Goal: Task Accomplishment & Management: Manage account settings

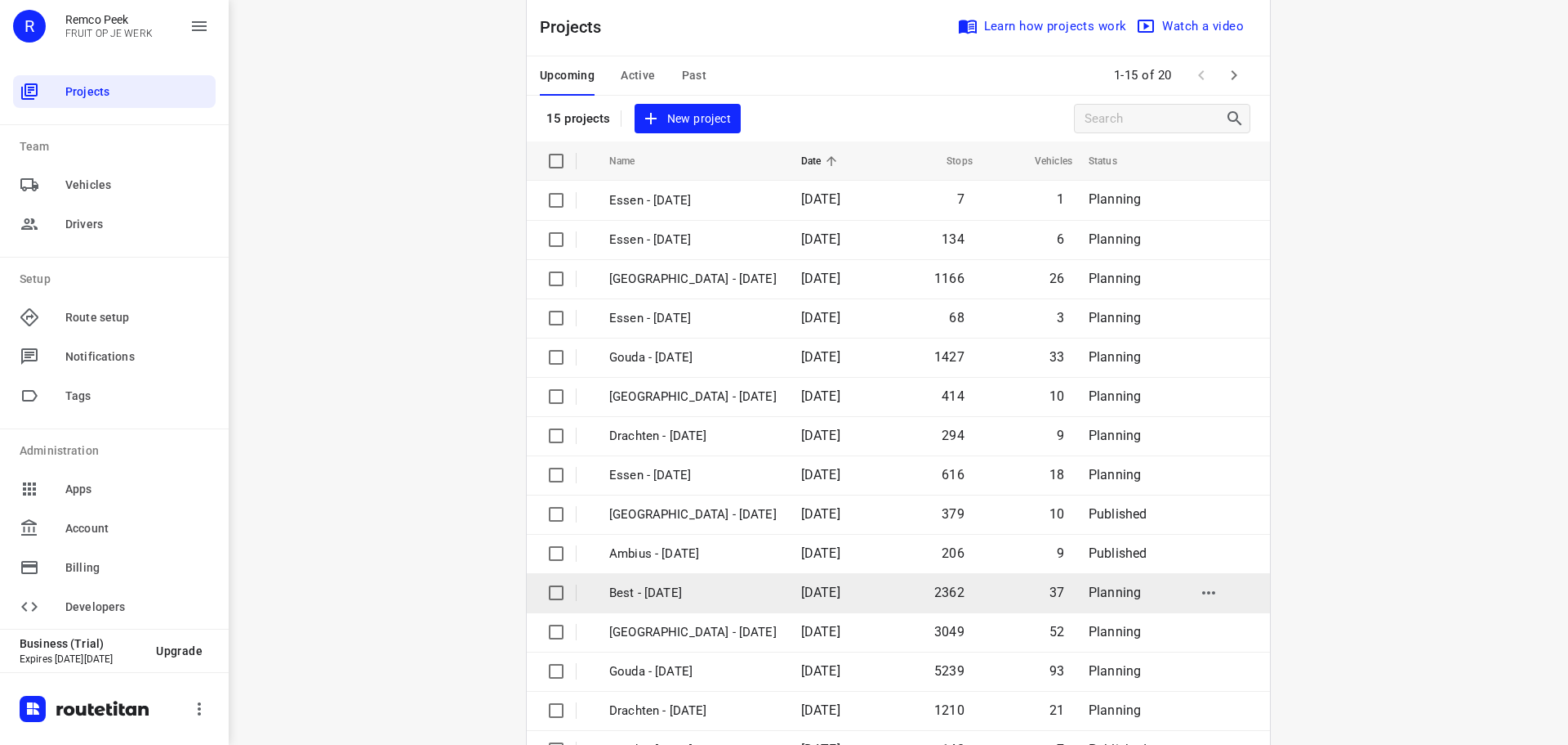
scroll to position [81, 0]
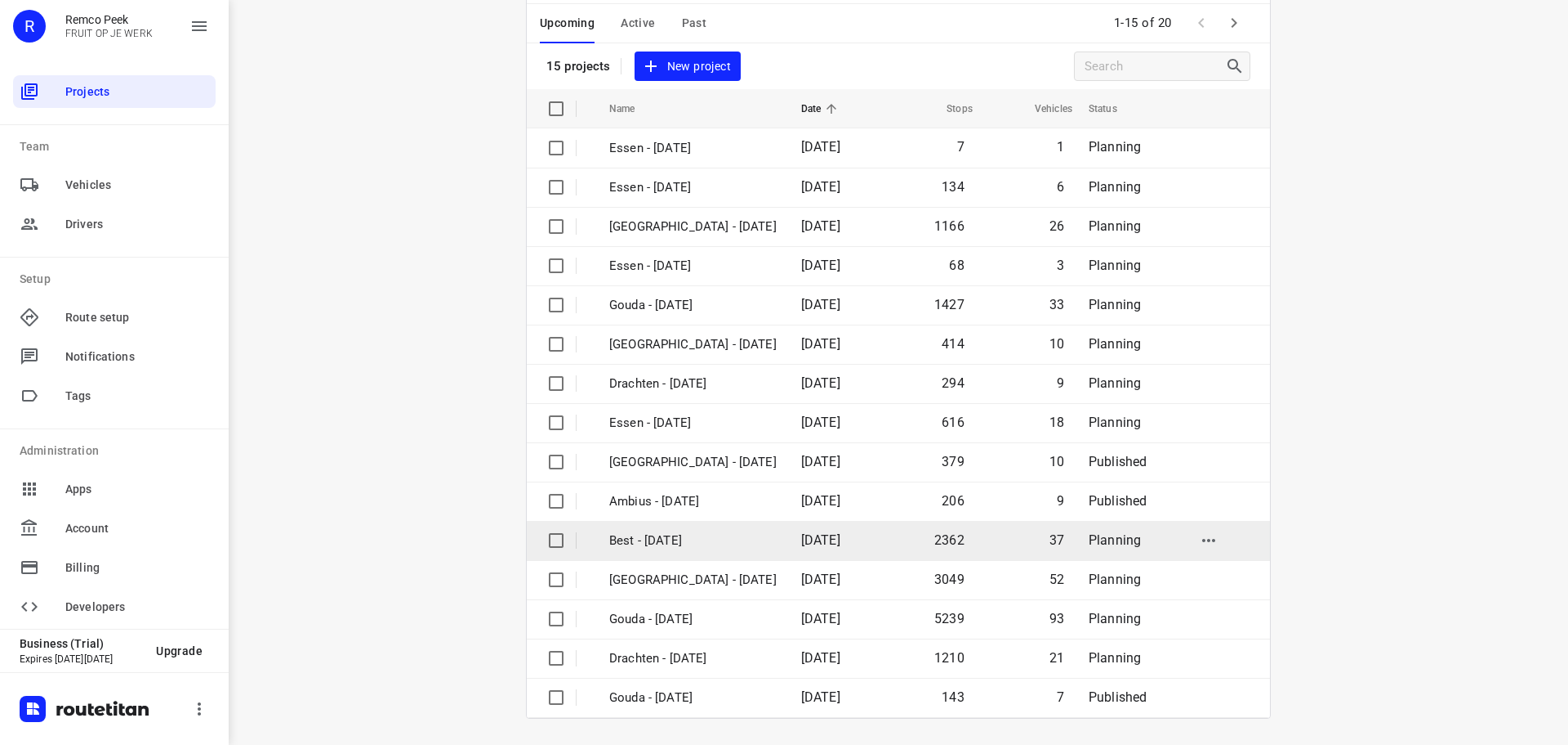
click at [652, 534] on p "Best - [DATE]" at bounding box center [694, 540] width 168 height 19
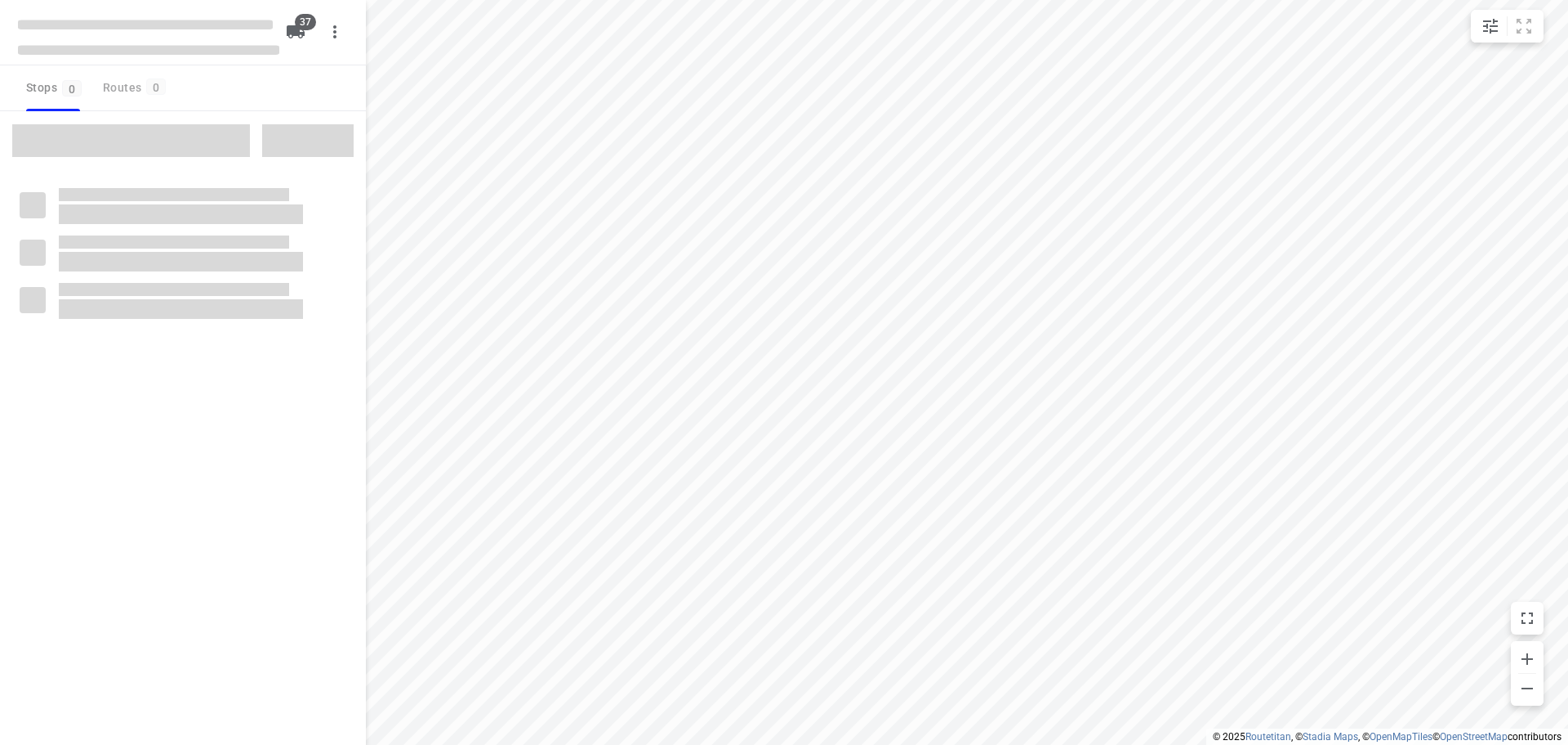
checkbox input "true"
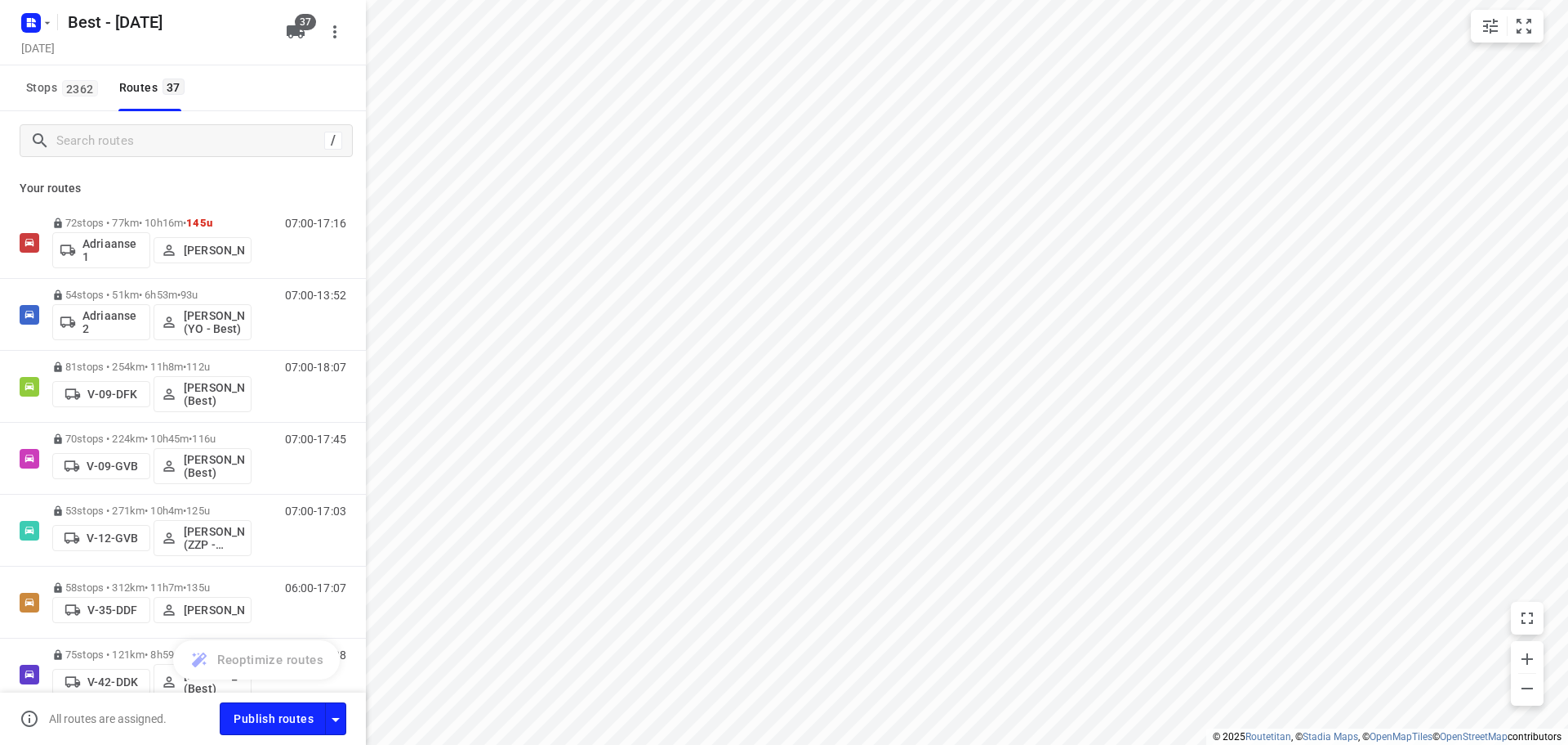
click at [58, 91] on span "Stops 2362" at bounding box center [64, 87] width 77 height 21
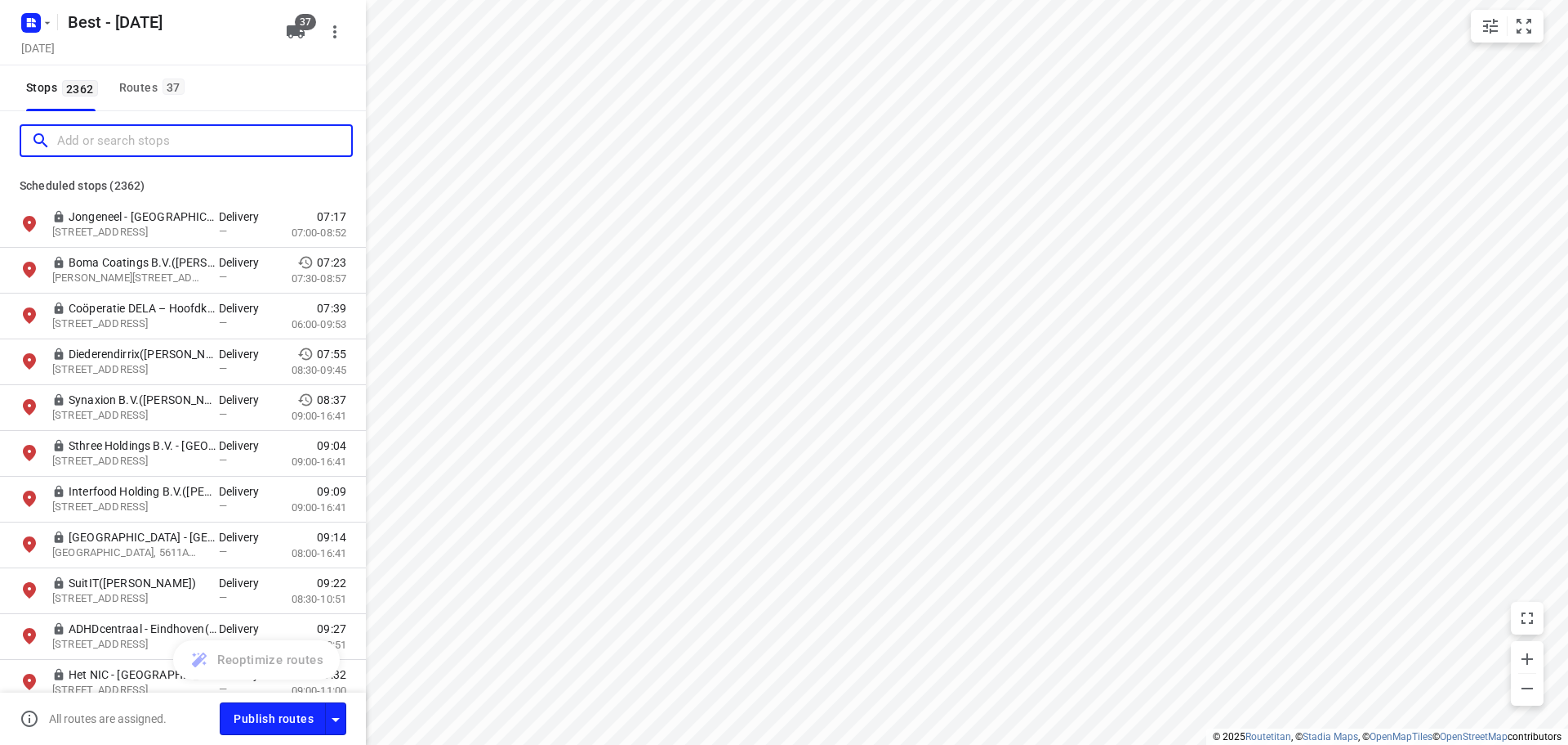
click at [135, 143] on input "Add or search stops" at bounding box center [204, 141] width 294 height 26
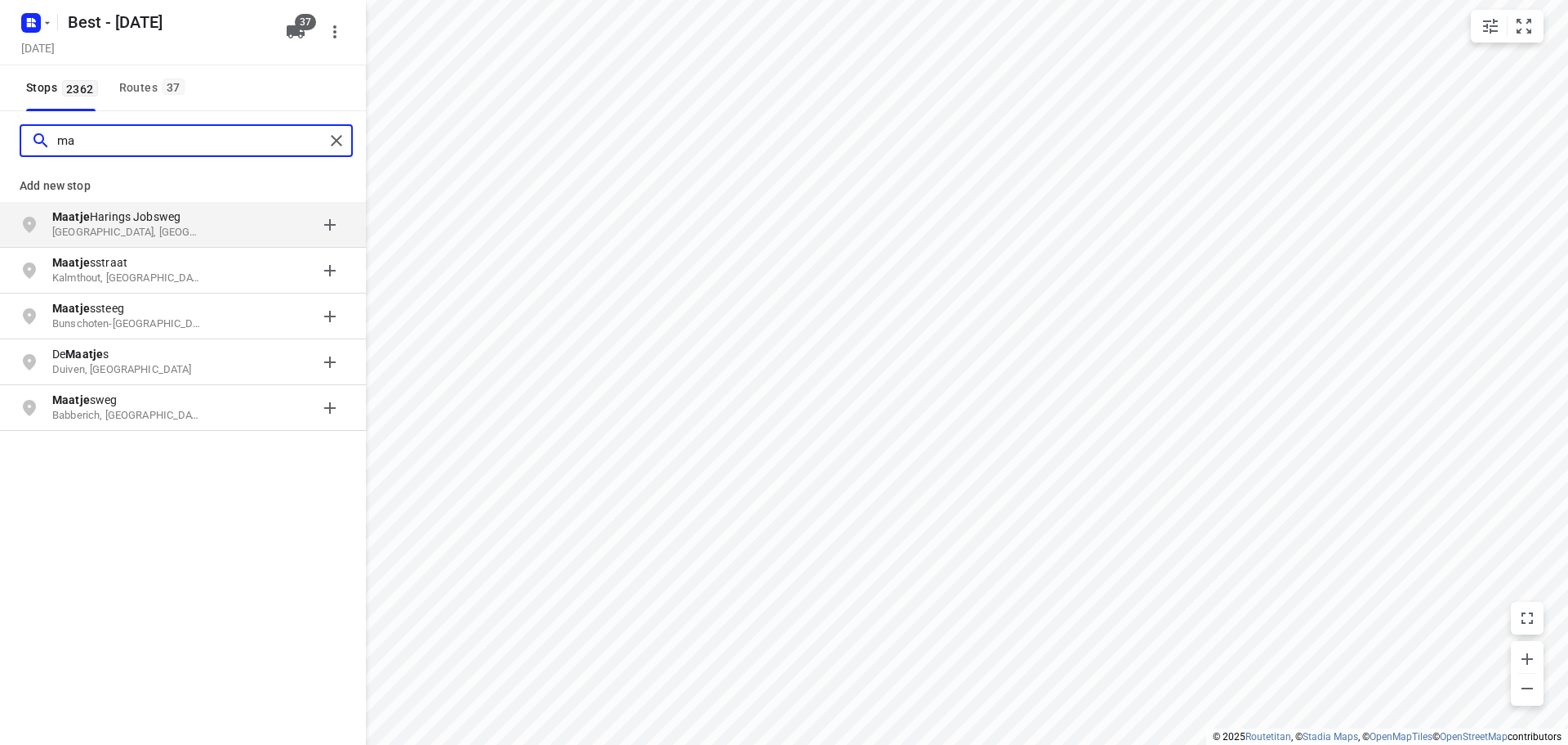
type input "m"
type input "l"
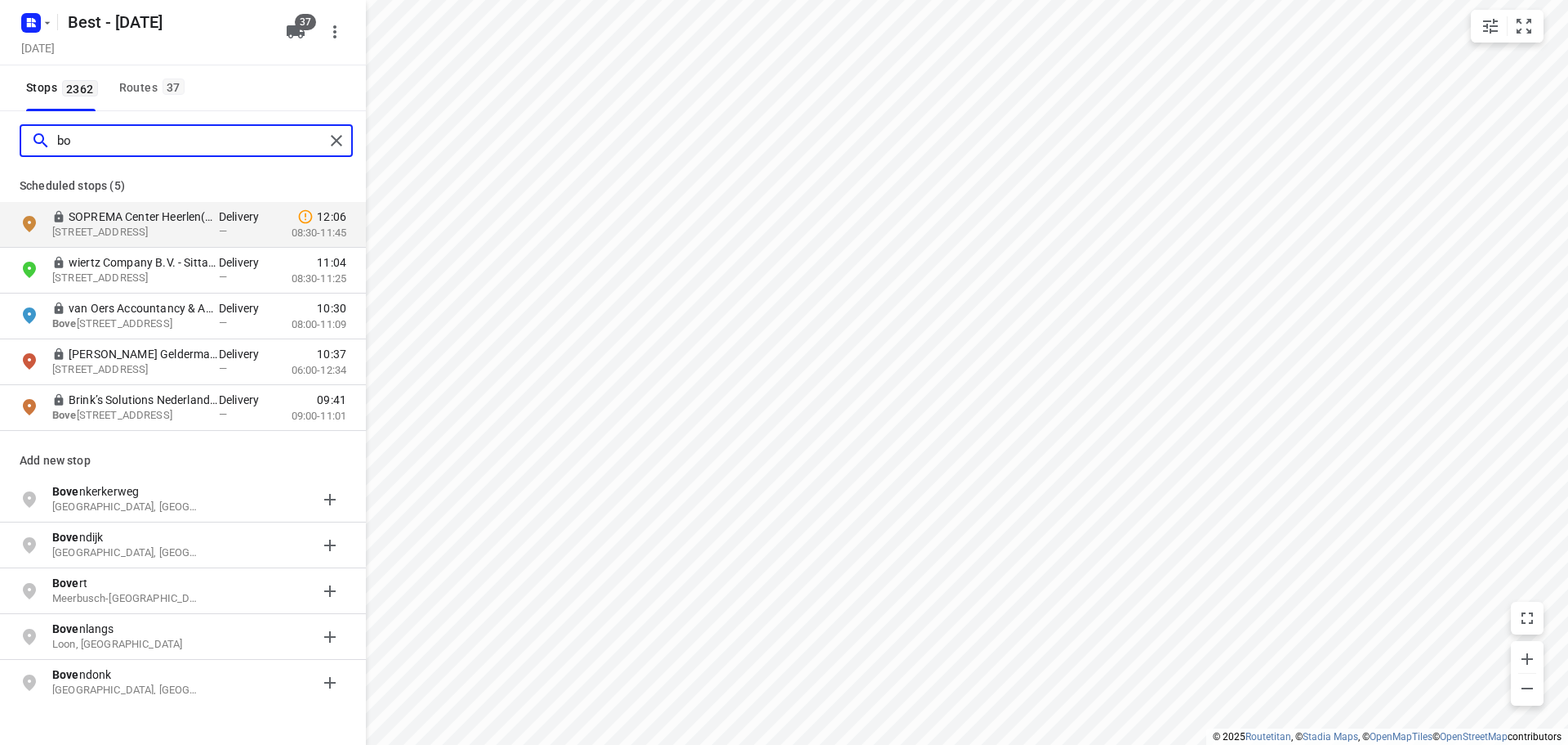
type input "b"
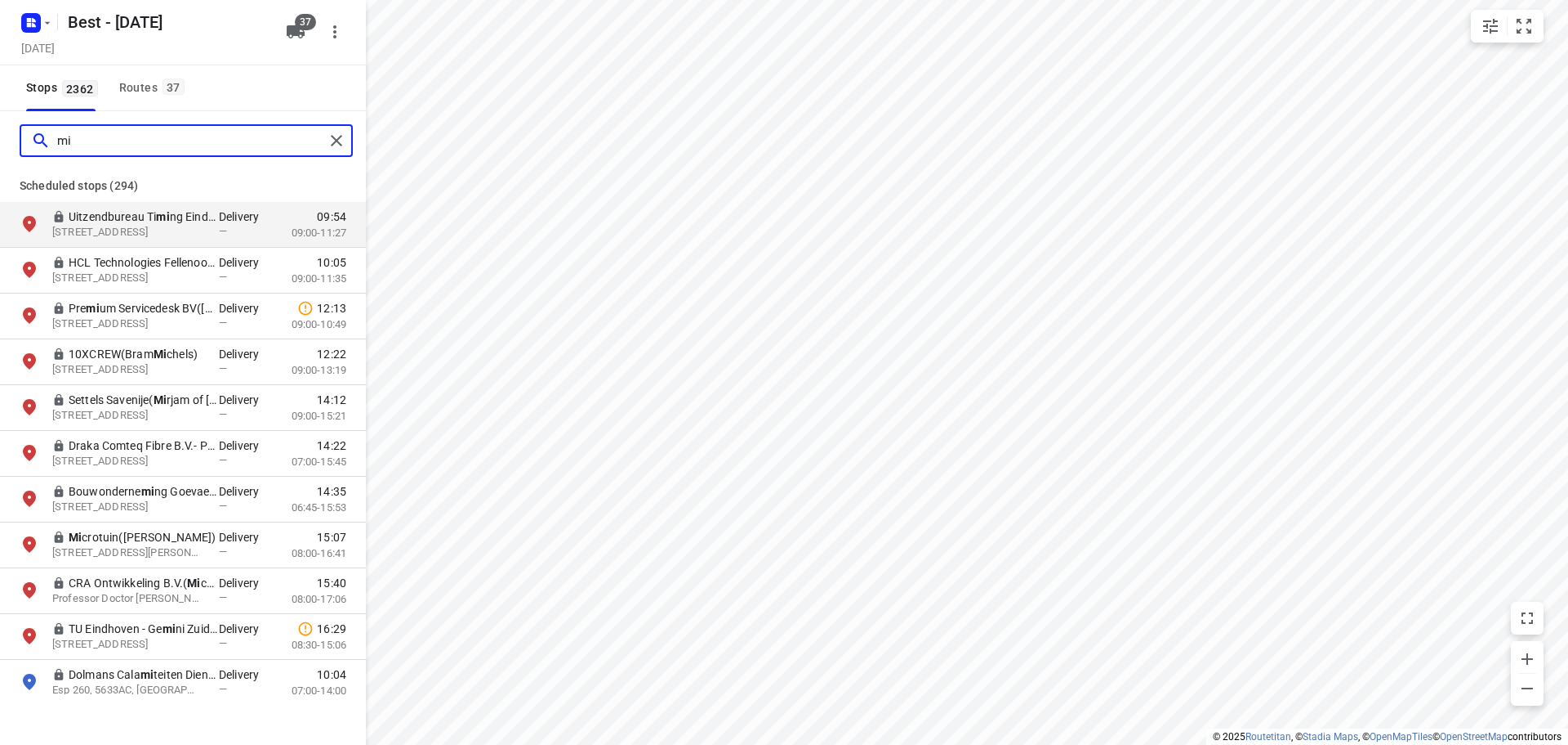
type input "m"
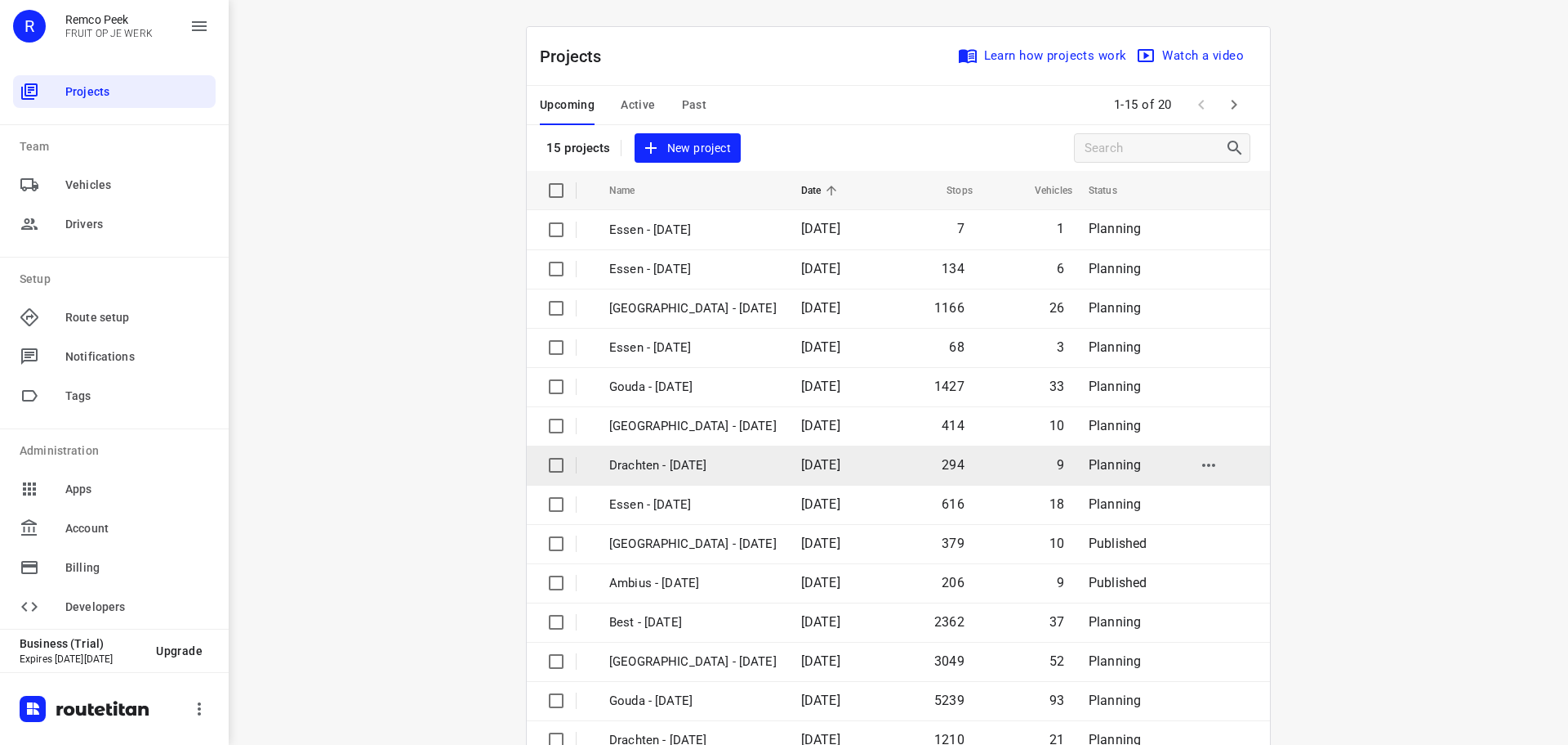
scroll to position [81, 0]
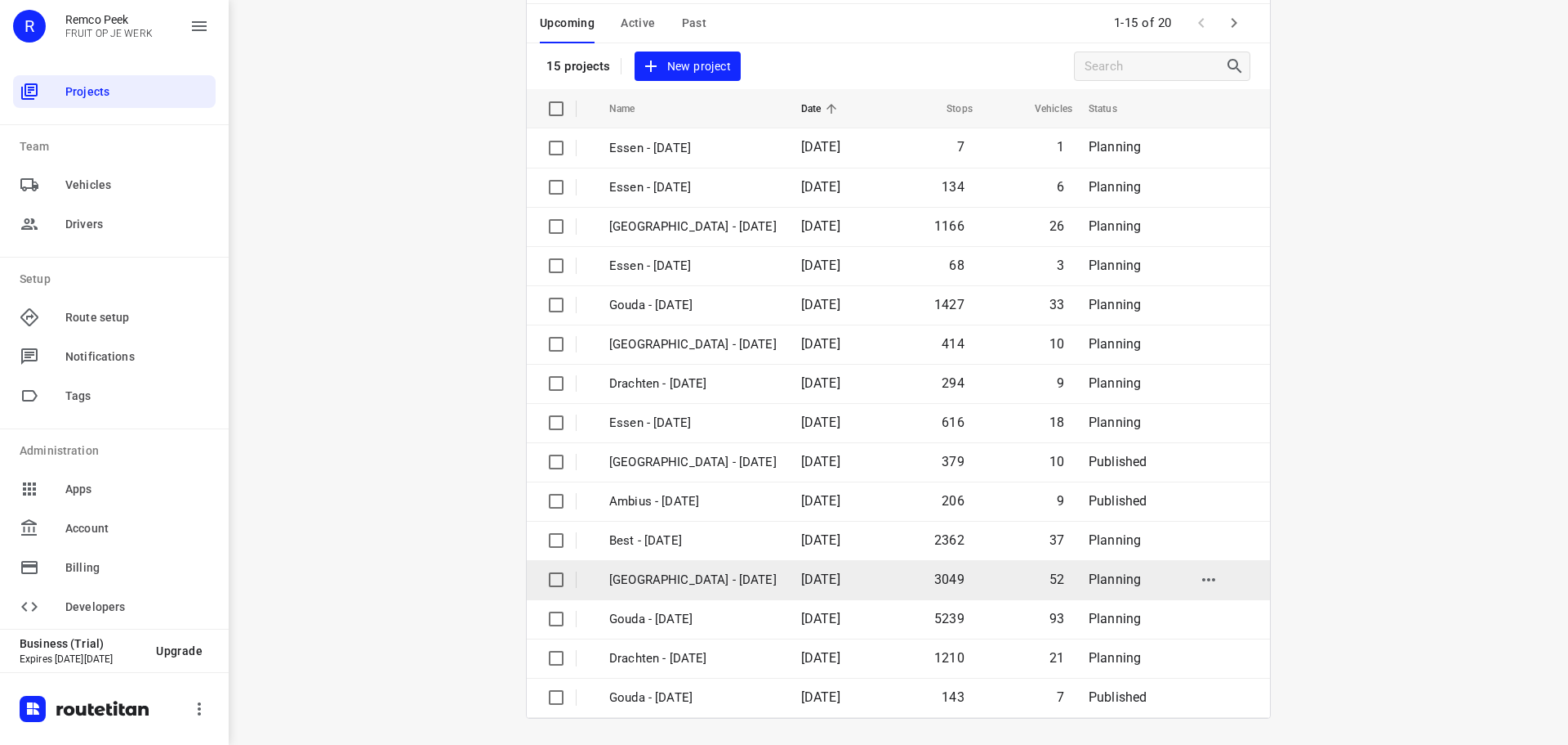
click at [684, 589] on td "[GEOGRAPHIC_DATA] - [DATE]" at bounding box center [690, 580] width 195 height 40
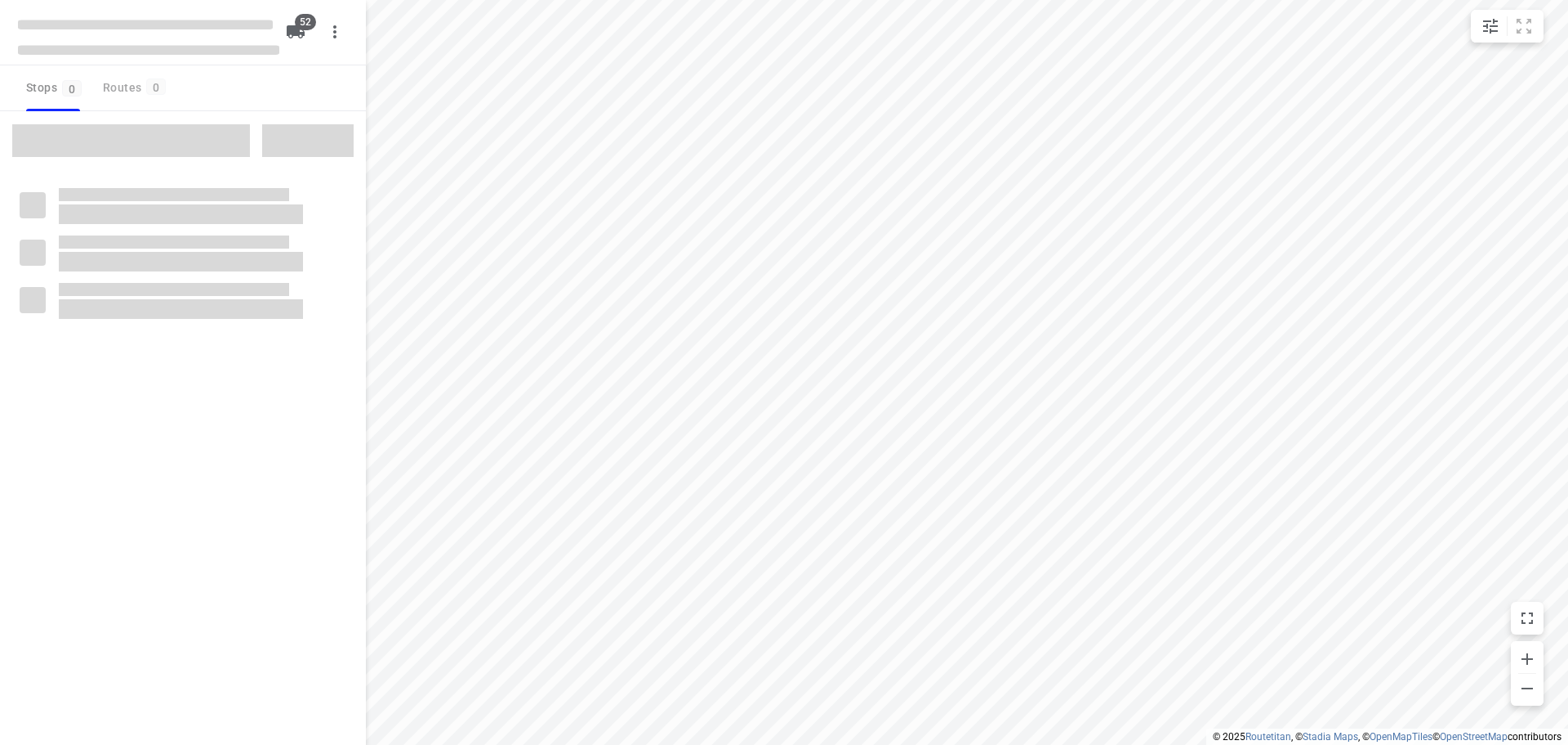
checkbox input "true"
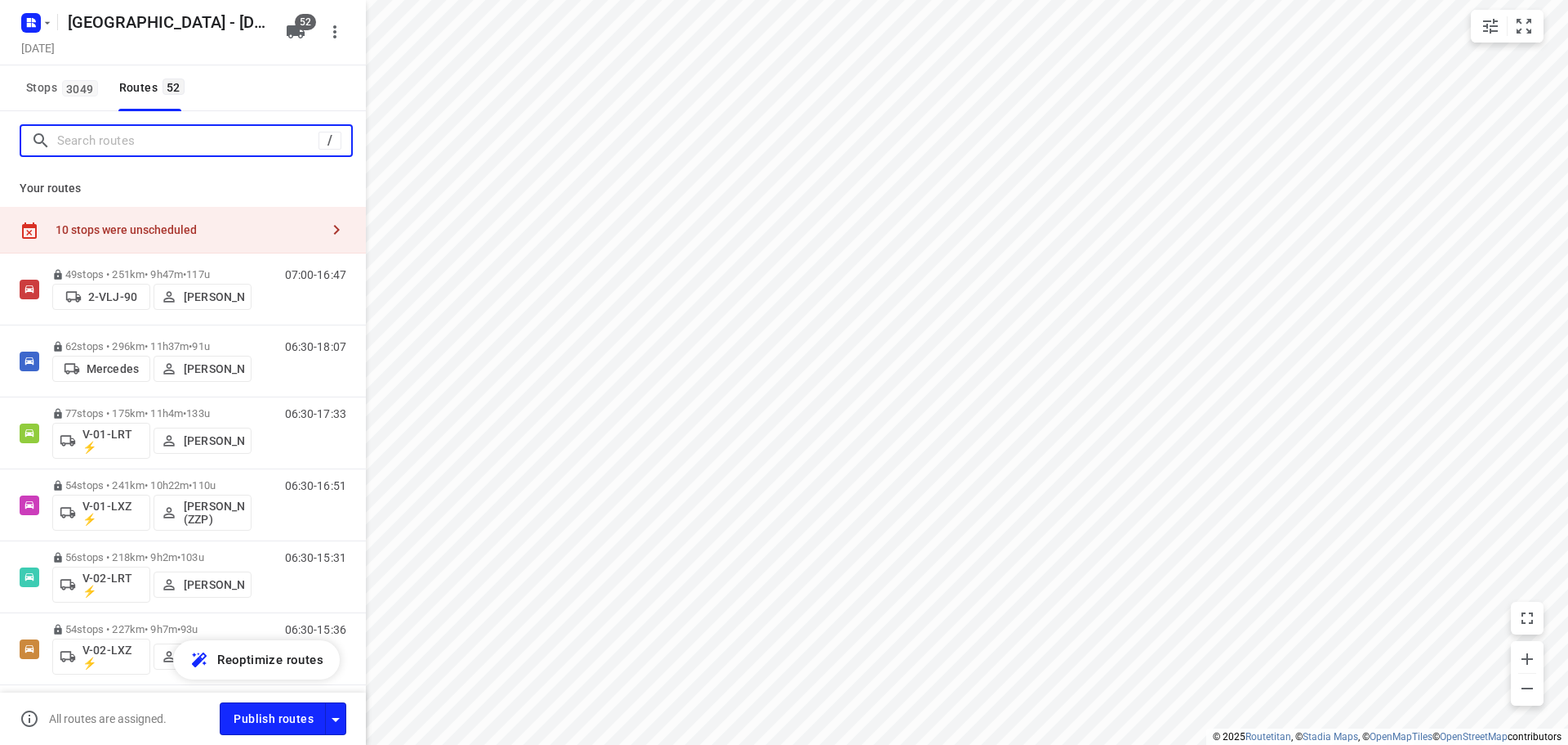
click at [171, 146] on input "Search routes" at bounding box center [188, 141] width 262 height 26
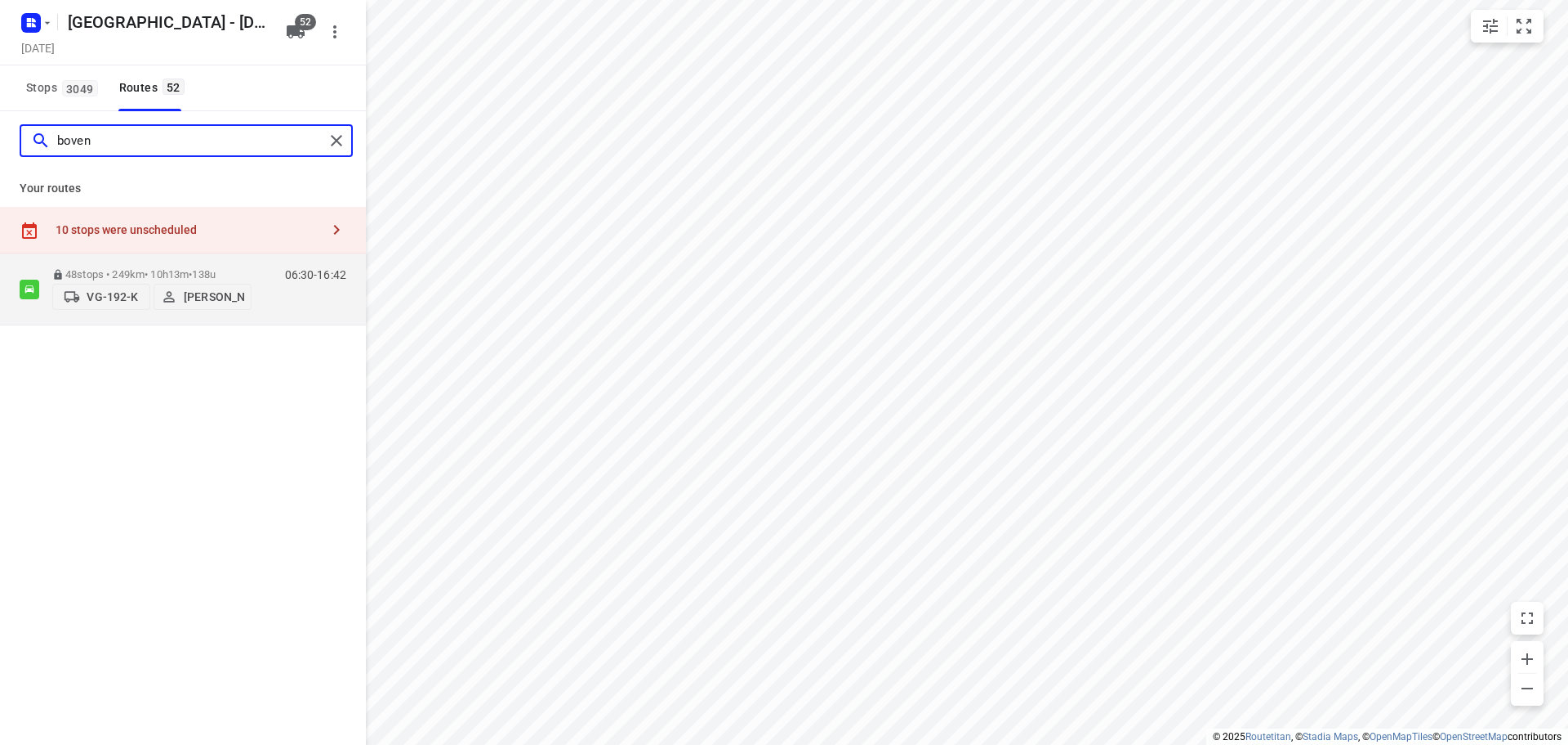
type input "boven"
click at [104, 73] on div "Stops 3049 Routes 52" at bounding box center [104, 88] width 170 height 46
click at [74, 81] on span "3049" at bounding box center [80, 88] width 36 height 16
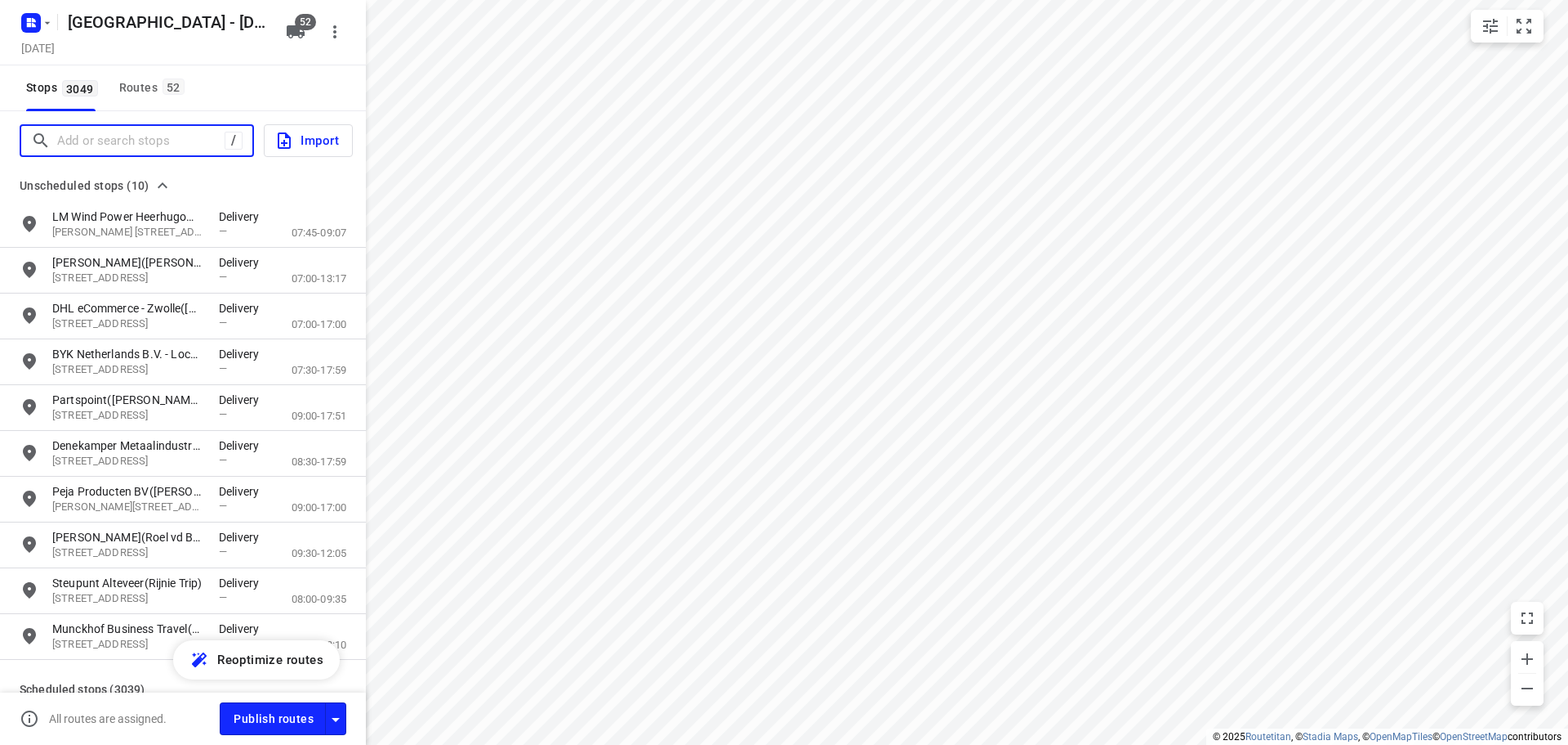
click at [139, 141] on input "Add or search stops" at bounding box center [141, 141] width 168 height 26
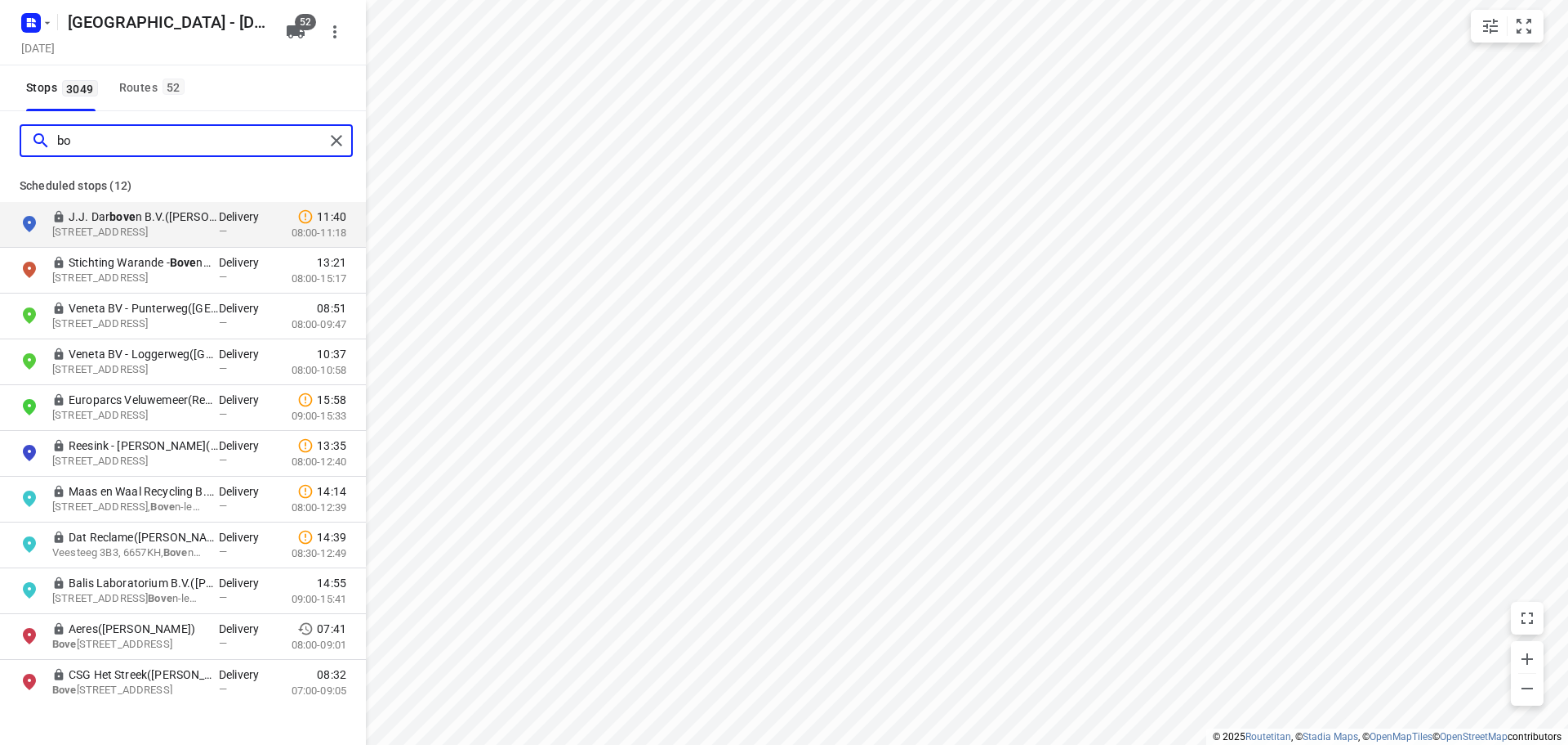
type input "b"
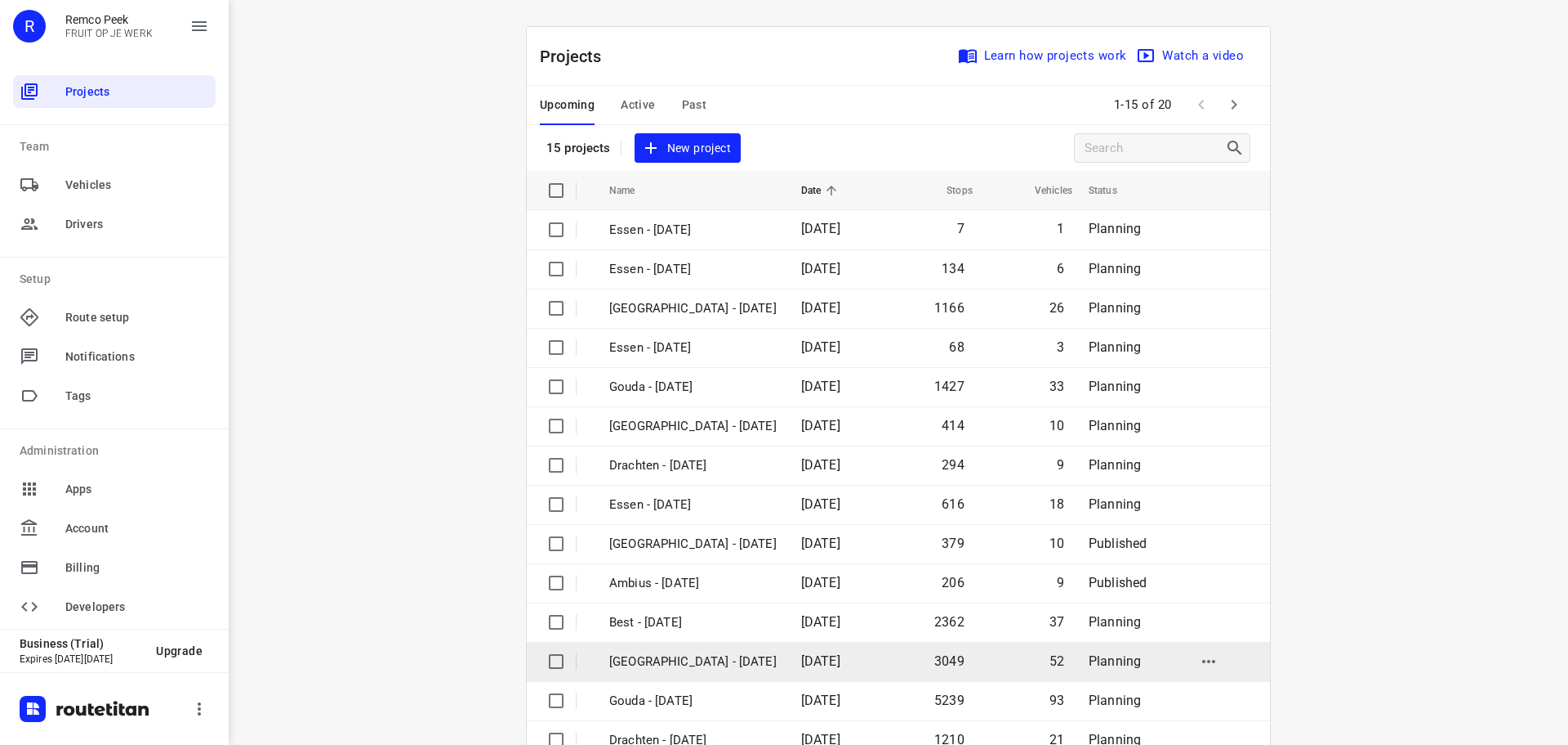
click at [662, 654] on p "[GEOGRAPHIC_DATA] - [DATE]" at bounding box center [694, 661] width 168 height 19
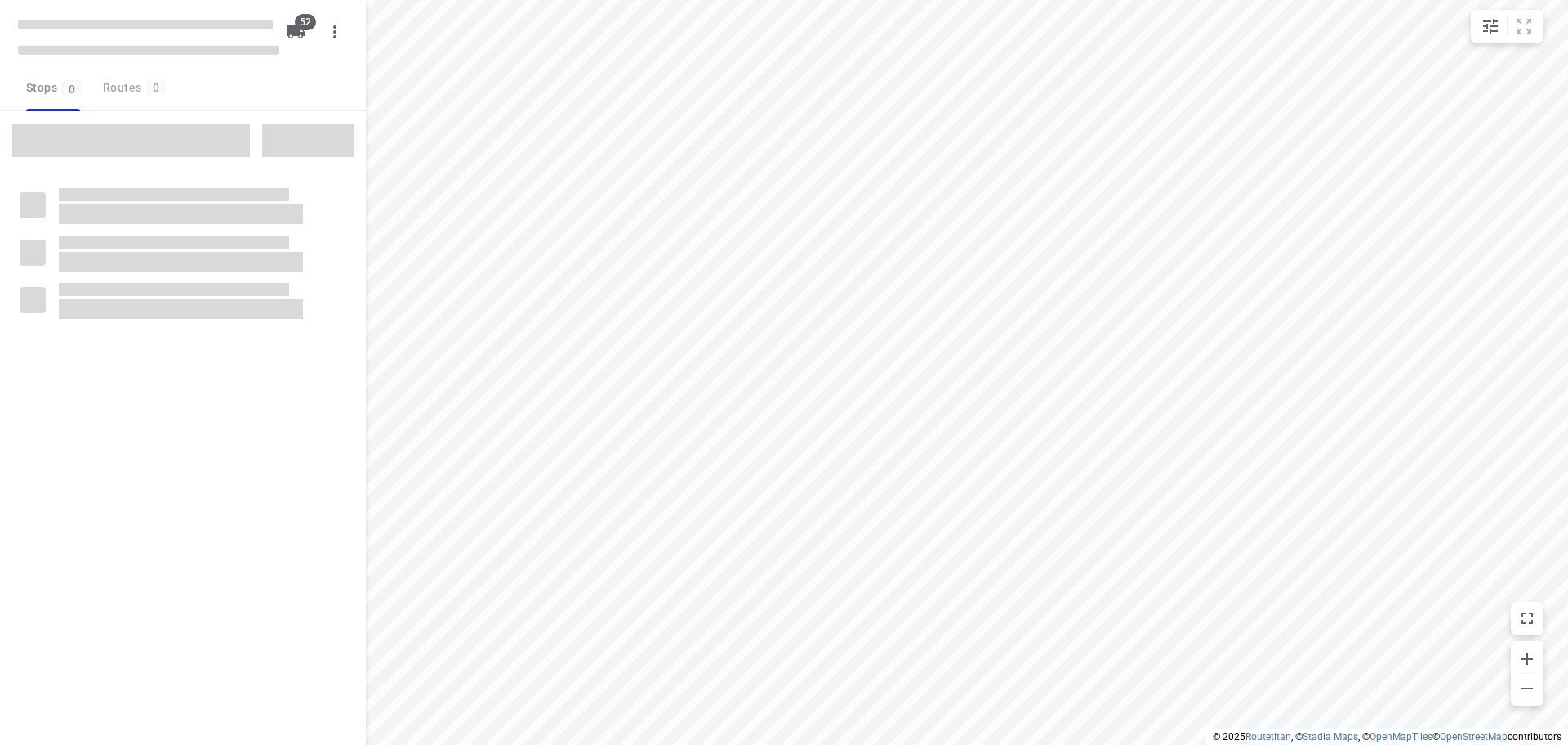
checkbox input "true"
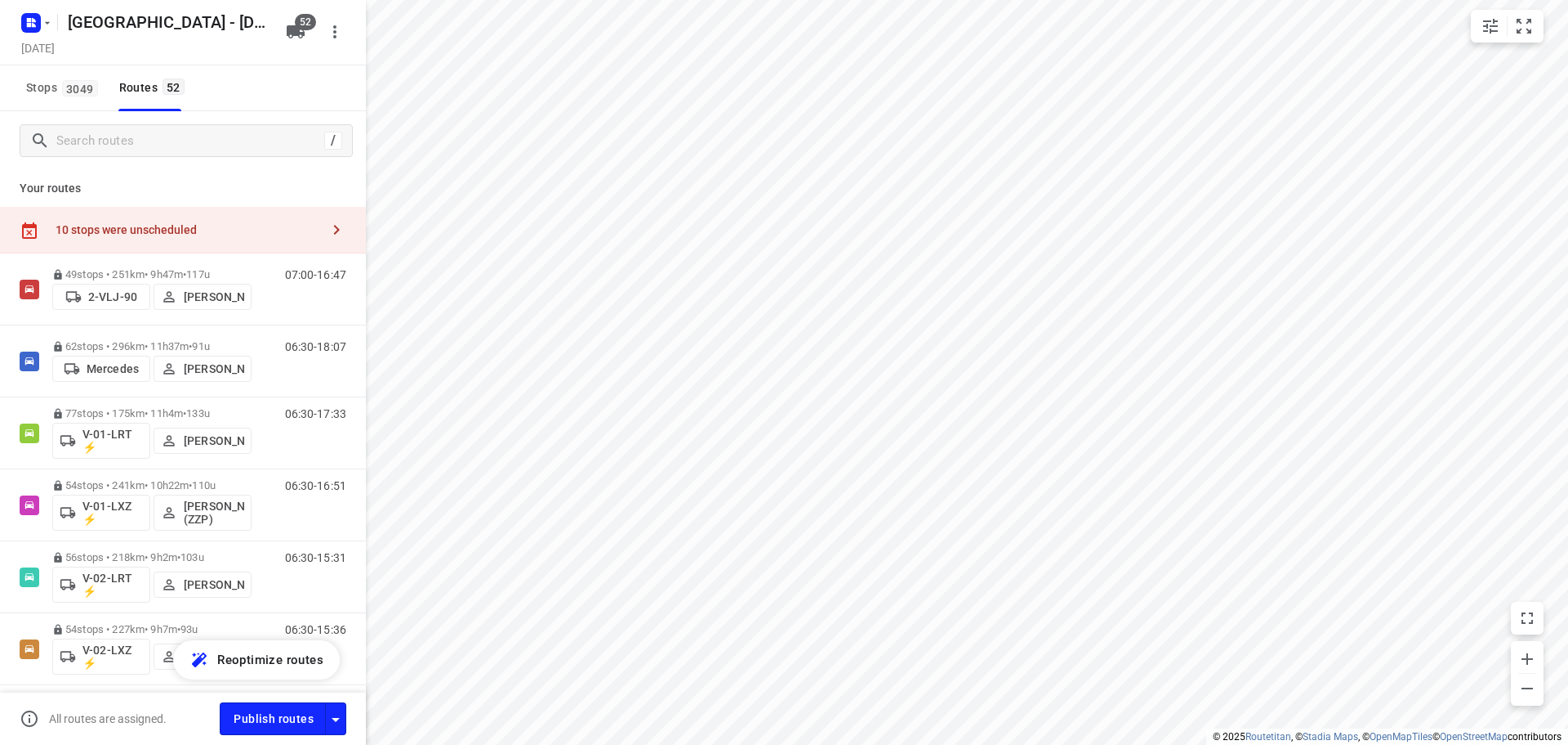
click at [169, 232] on div "10 stops were unscheduled" at bounding box center [188, 230] width 265 height 13
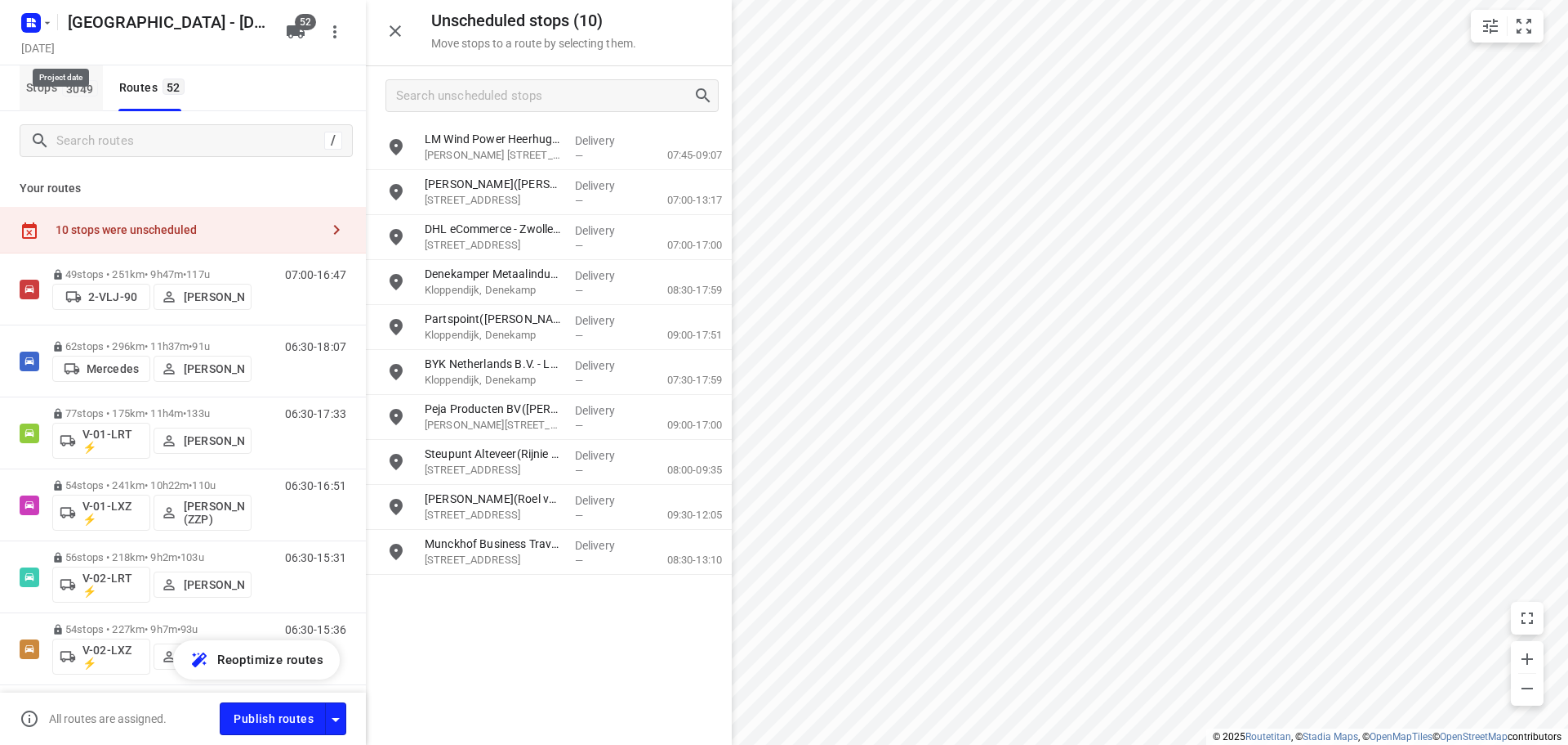
click at [70, 86] on span "3049" at bounding box center [80, 88] width 36 height 16
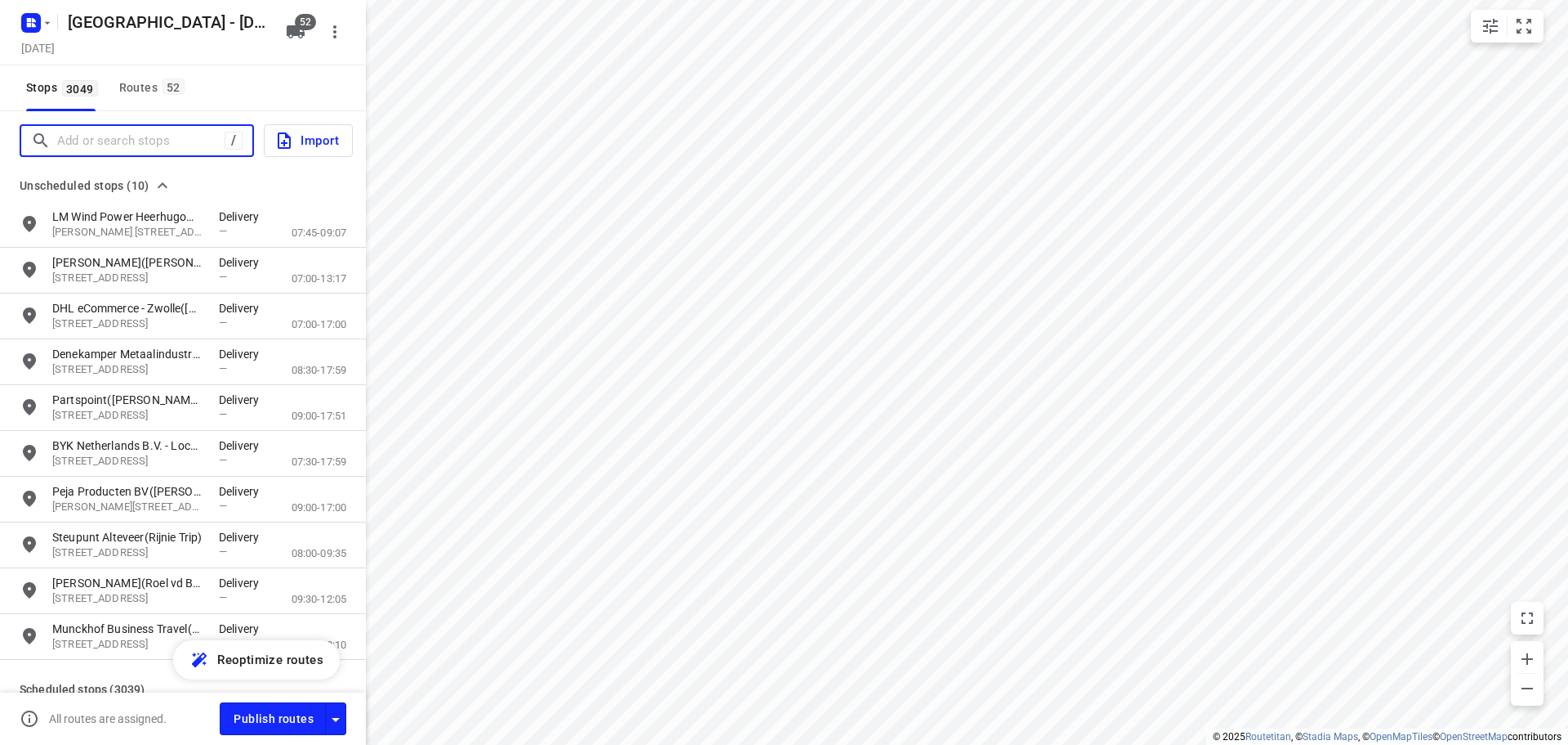
click at [103, 142] on input "Add or search stops" at bounding box center [141, 141] width 168 height 26
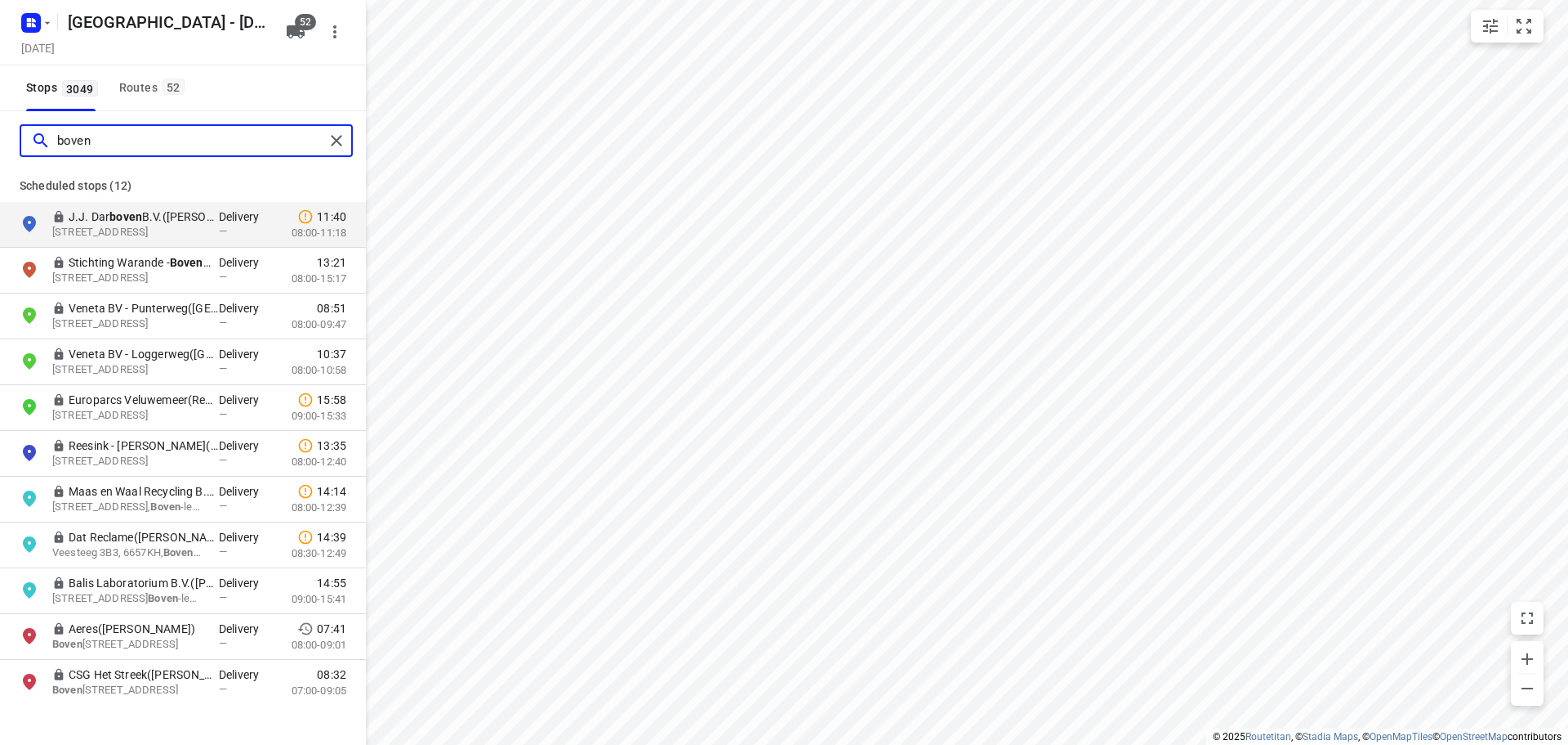
drag, startPoint x: 105, startPoint y: 133, endPoint x: -22, endPoint y: 119, distance: 127.8
click at [0, 119] on html "i © 2025 Routetitan , © Stadia Maps , © OpenMapTiles © OpenStreetMap contributo…" at bounding box center [784, 372] width 1568 height 745
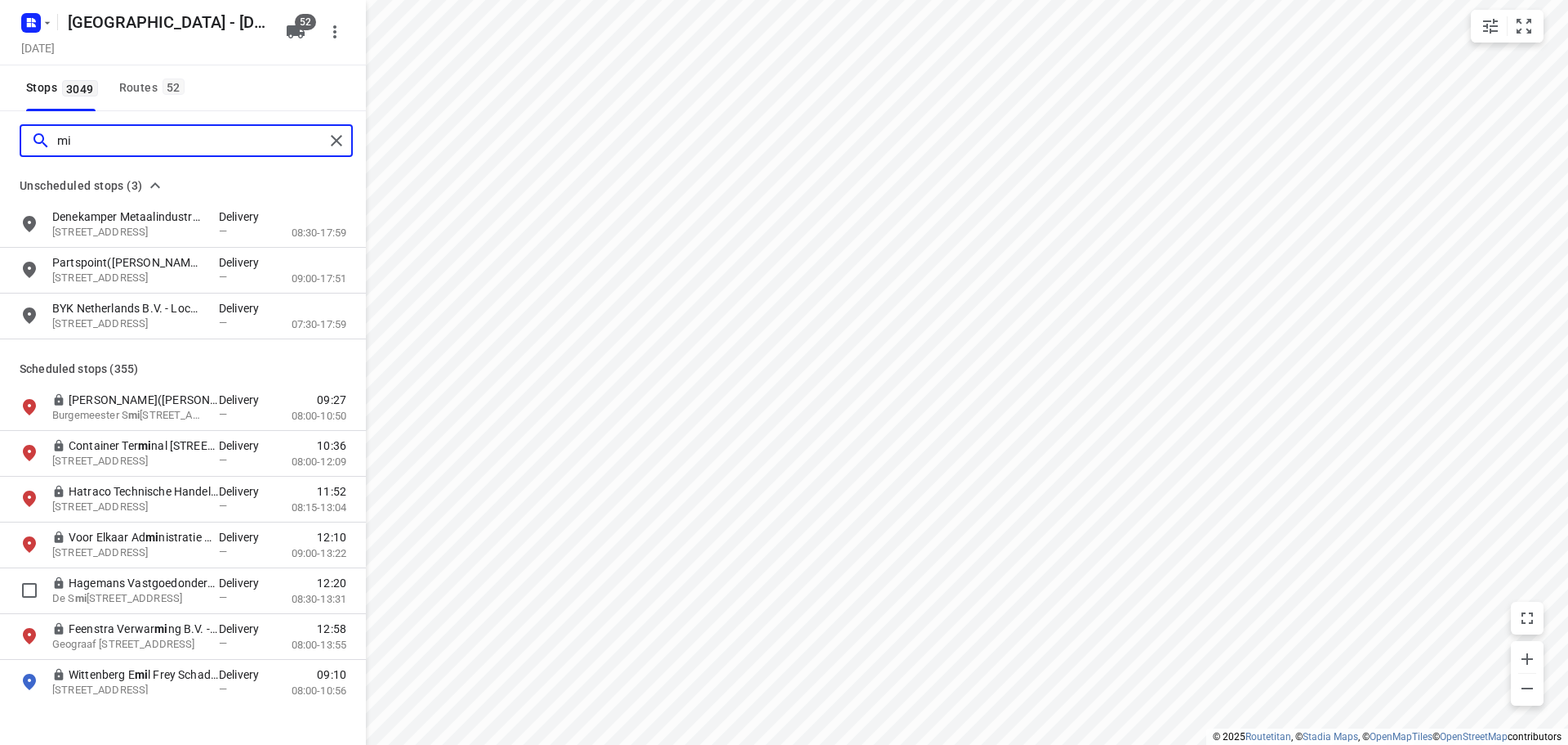
type input "m"
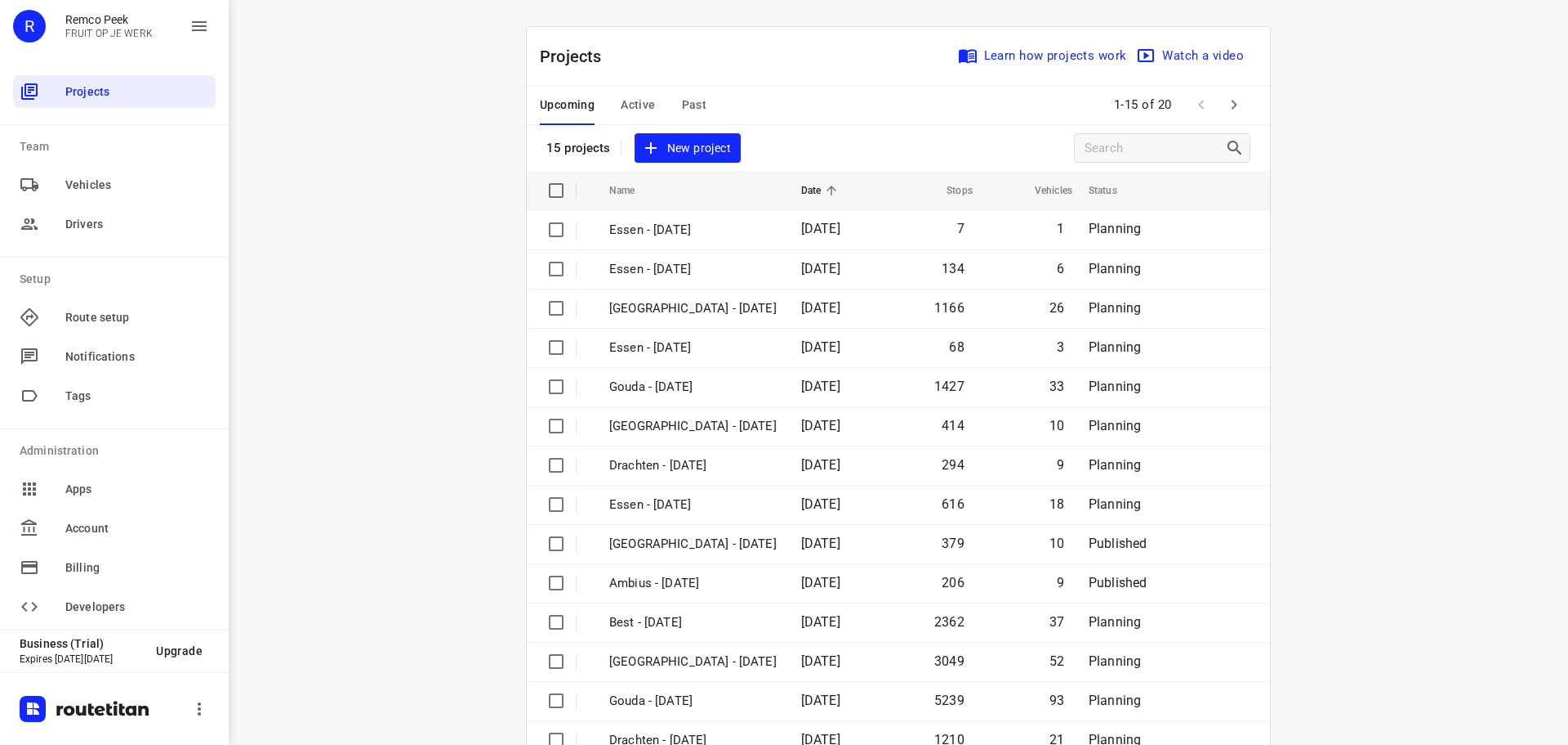
drag, startPoint x: 364, startPoint y: 133, endPoint x: 313, endPoint y: 49, distance: 98.3
click at [364, 131] on div "i © 2025 Routetitan , © Stadia Maps , © OpenMapTiles © OpenStreetMap contributo…" at bounding box center [898, 372] width 1339 height 745
click at [638, 106] on span "Active" at bounding box center [638, 105] width 35 height 21
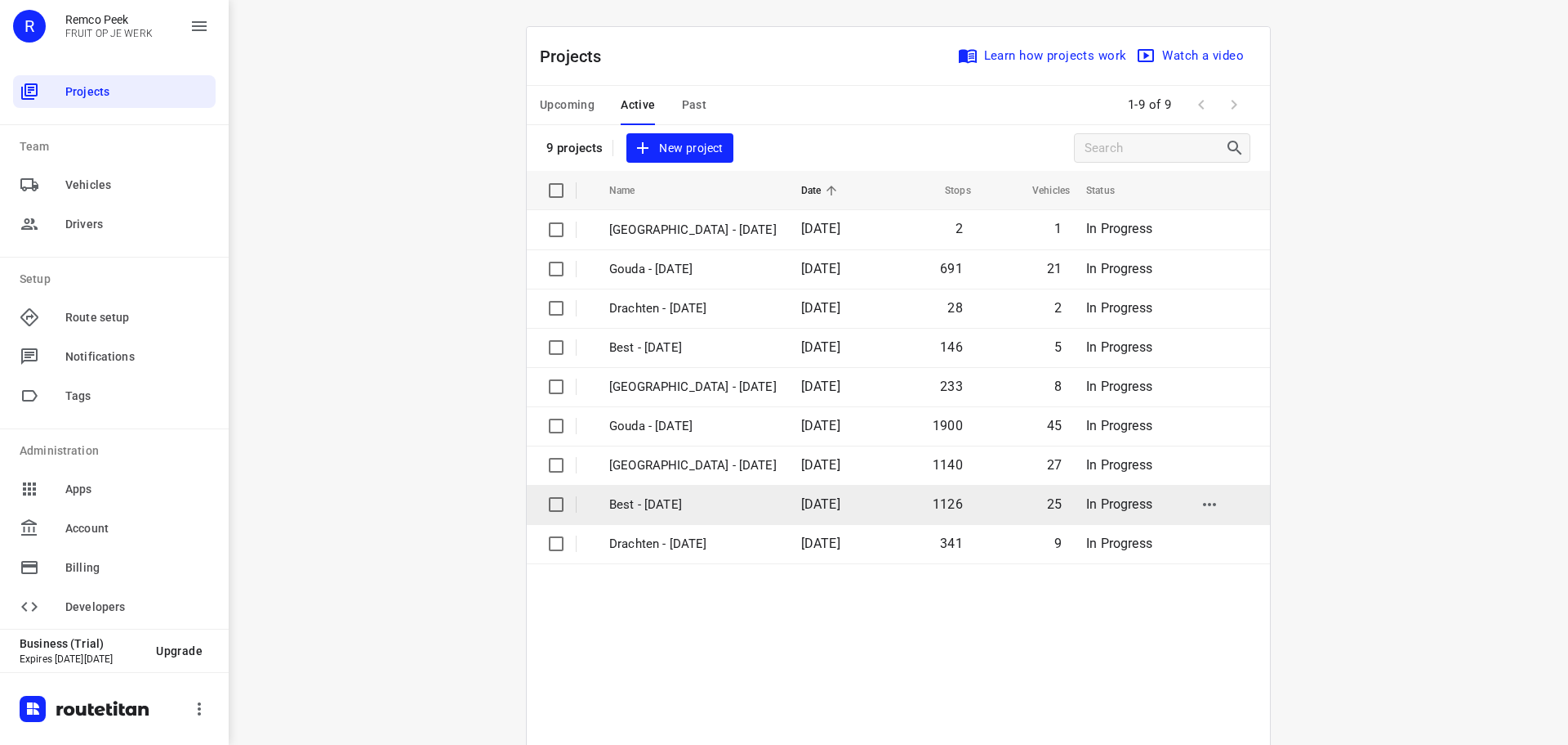
click at [682, 515] on td "Best - [DATE]" at bounding box center [690, 505] width 195 height 40
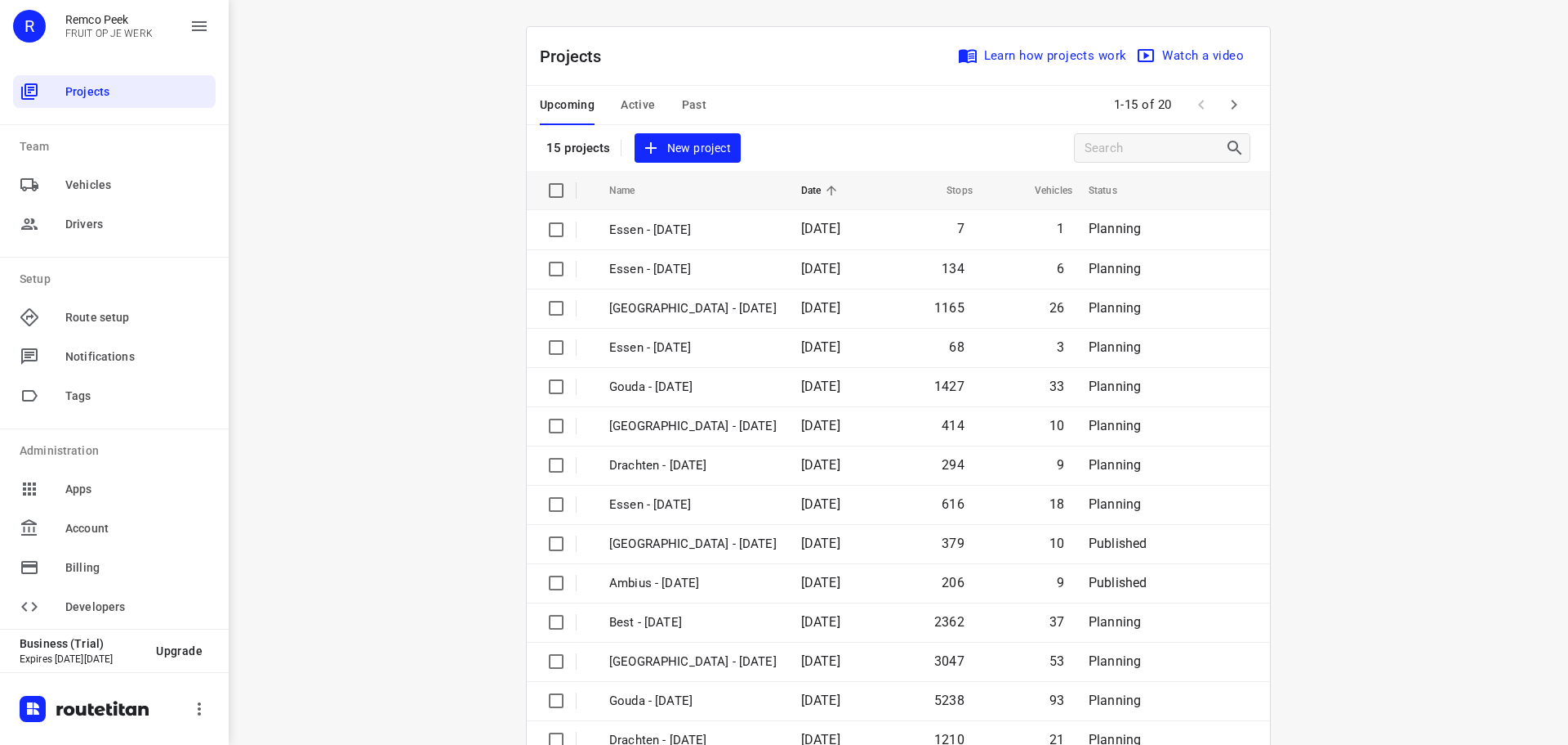
click at [610, 114] on div "Upcoming Active Past" at bounding box center [636, 105] width 193 height 40
click at [611, 109] on div "Upcoming Active Past" at bounding box center [636, 105] width 193 height 40
click at [622, 107] on span "Active" at bounding box center [638, 105] width 35 height 21
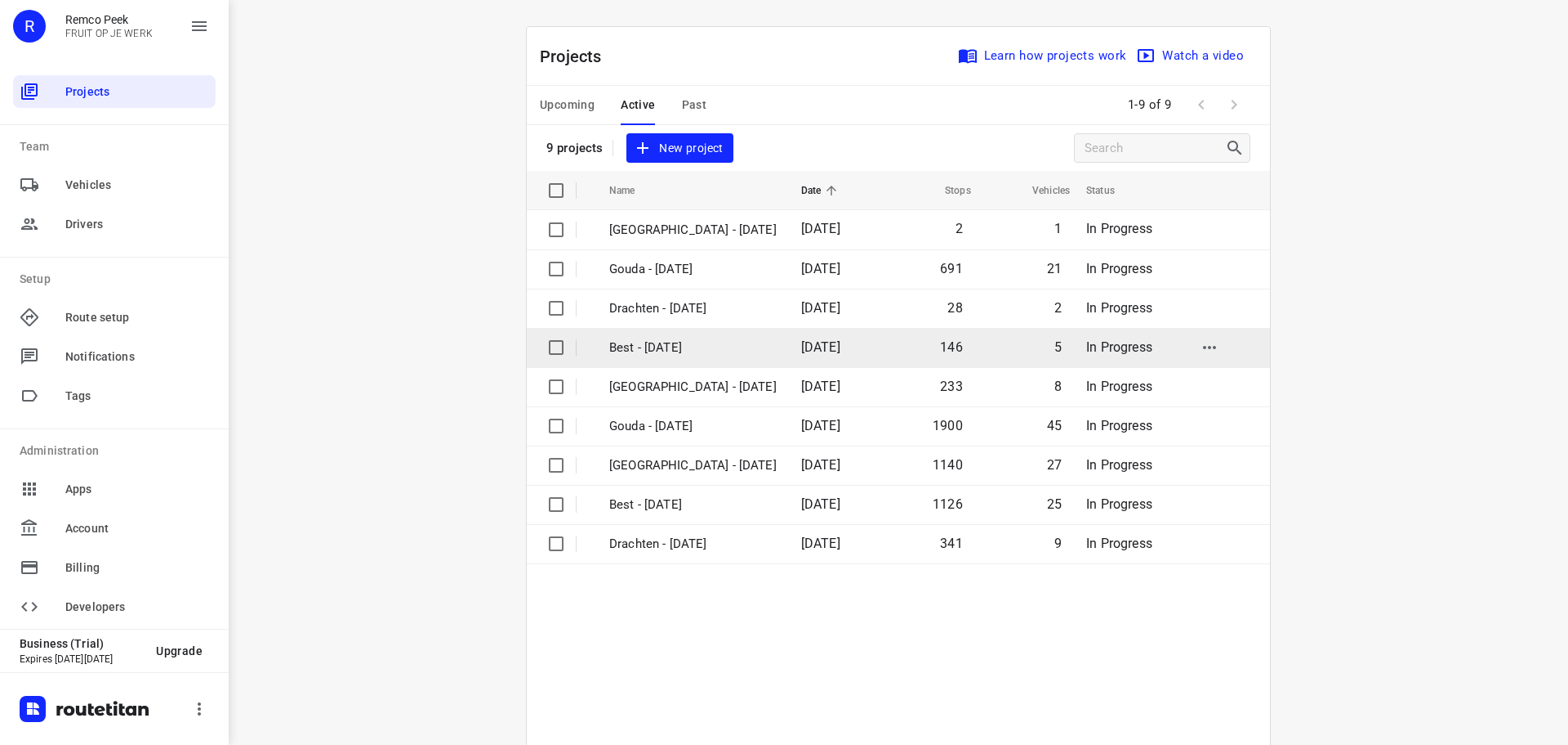
click at [675, 352] on p "Best - [DATE]" at bounding box center [694, 347] width 168 height 19
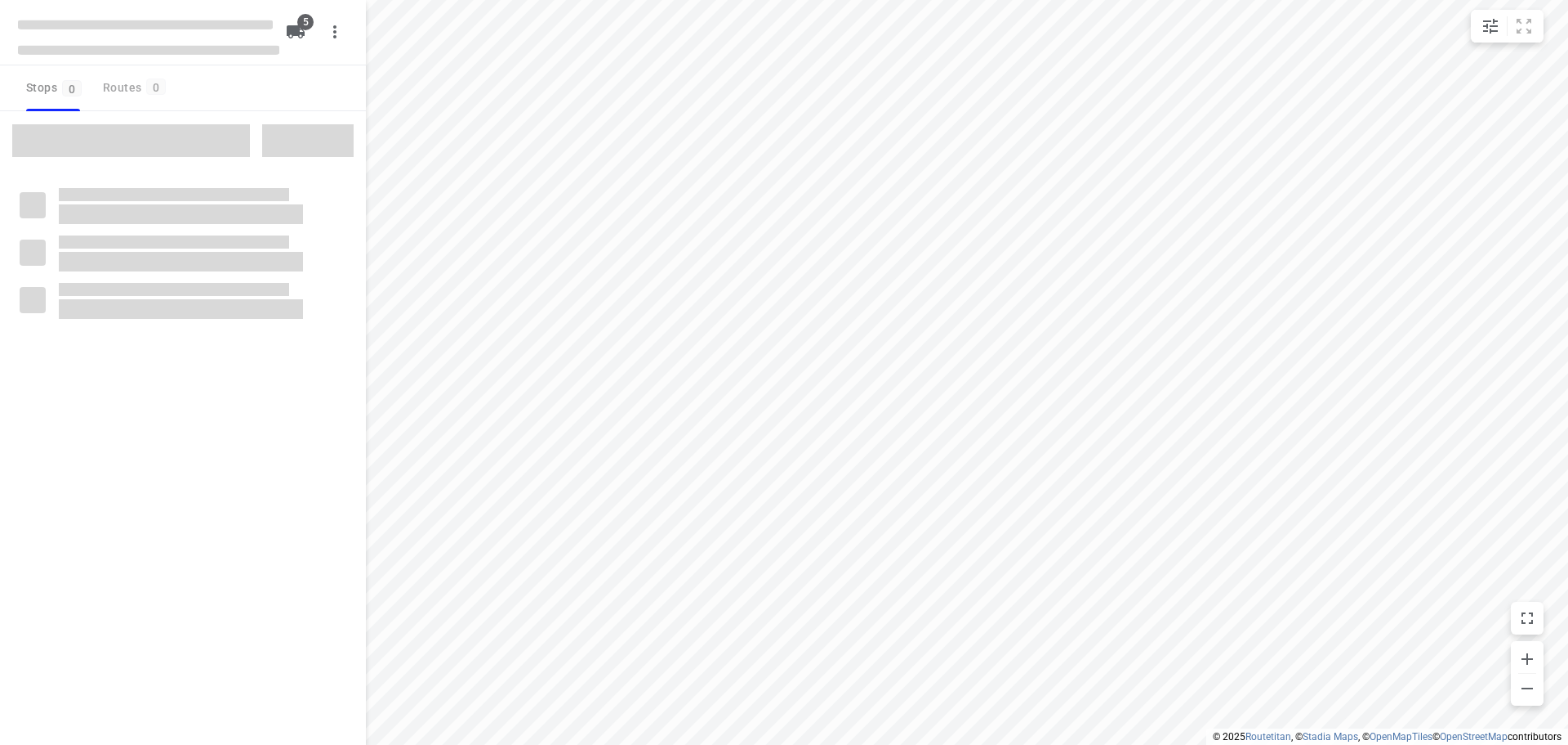
checkbox input "true"
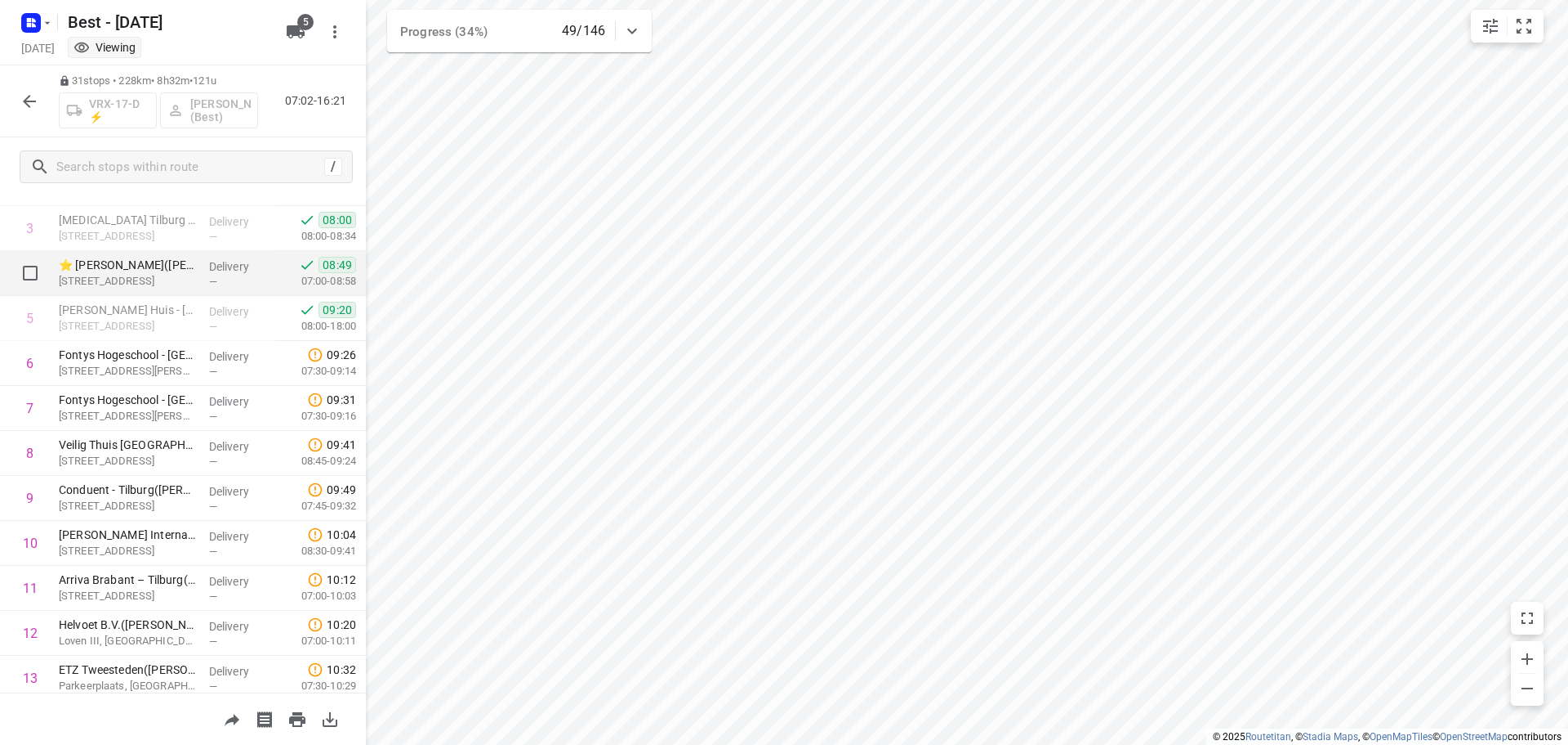
scroll to position [245, 0]
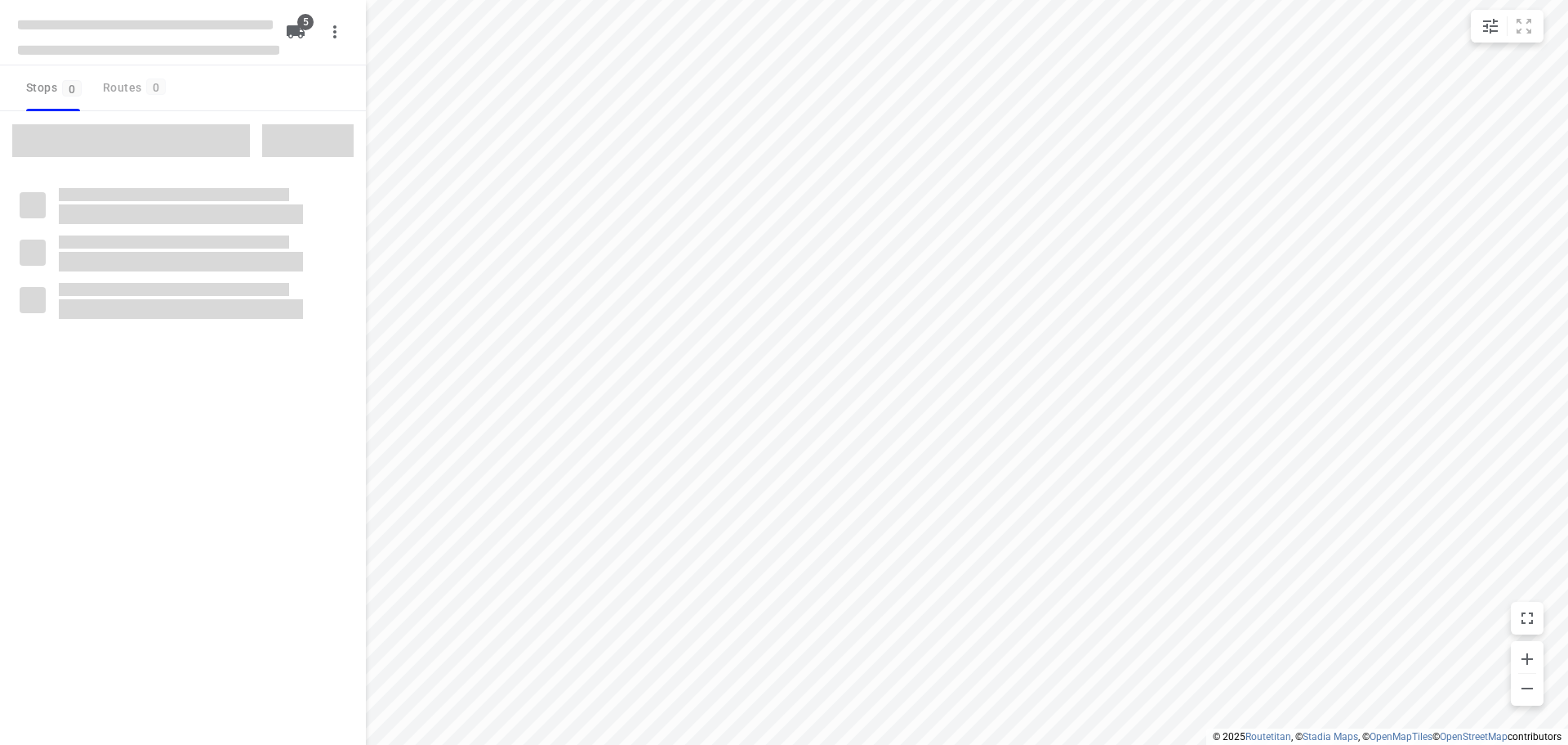
checkbox input "true"
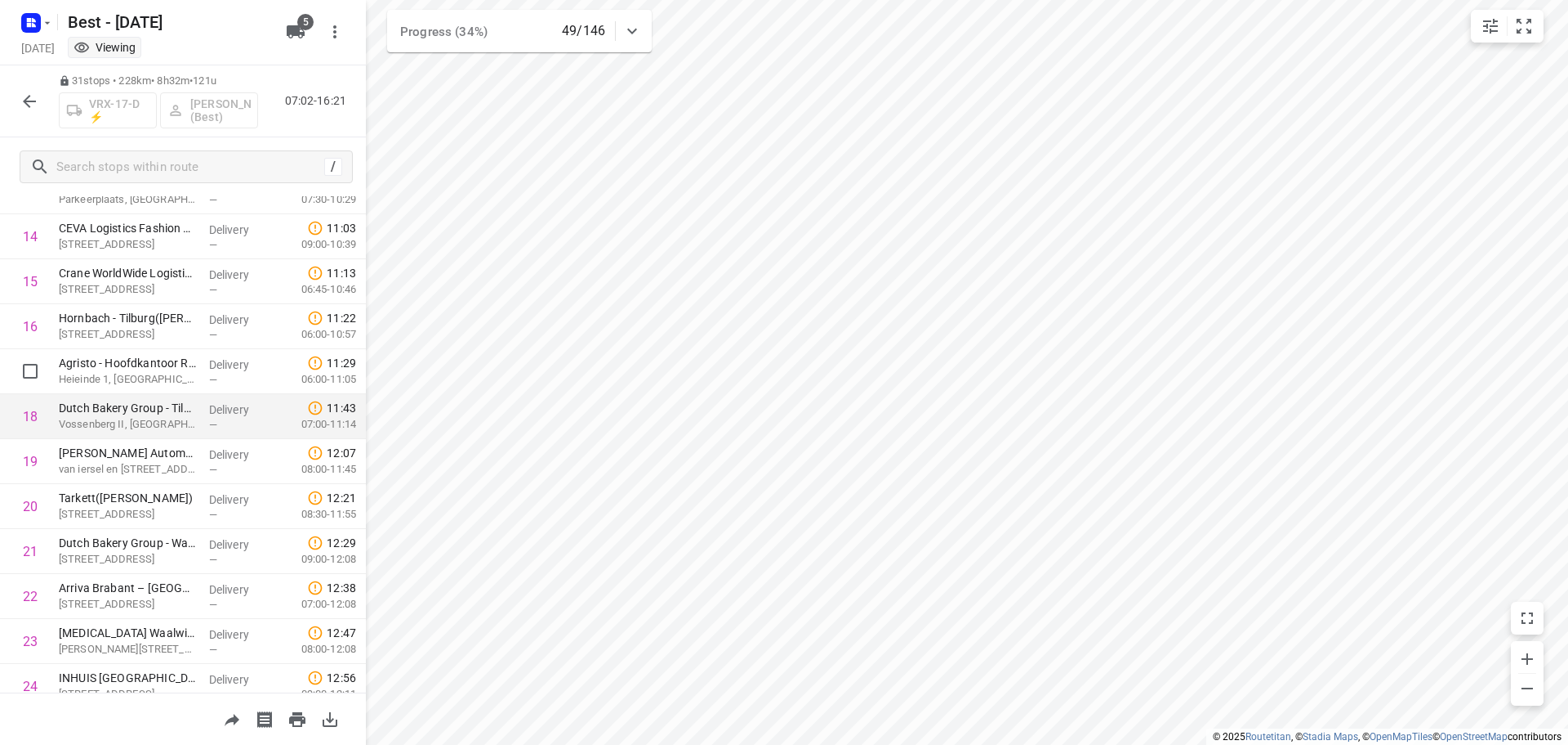
scroll to position [654, 0]
